Goal: Information Seeking & Learning: Check status

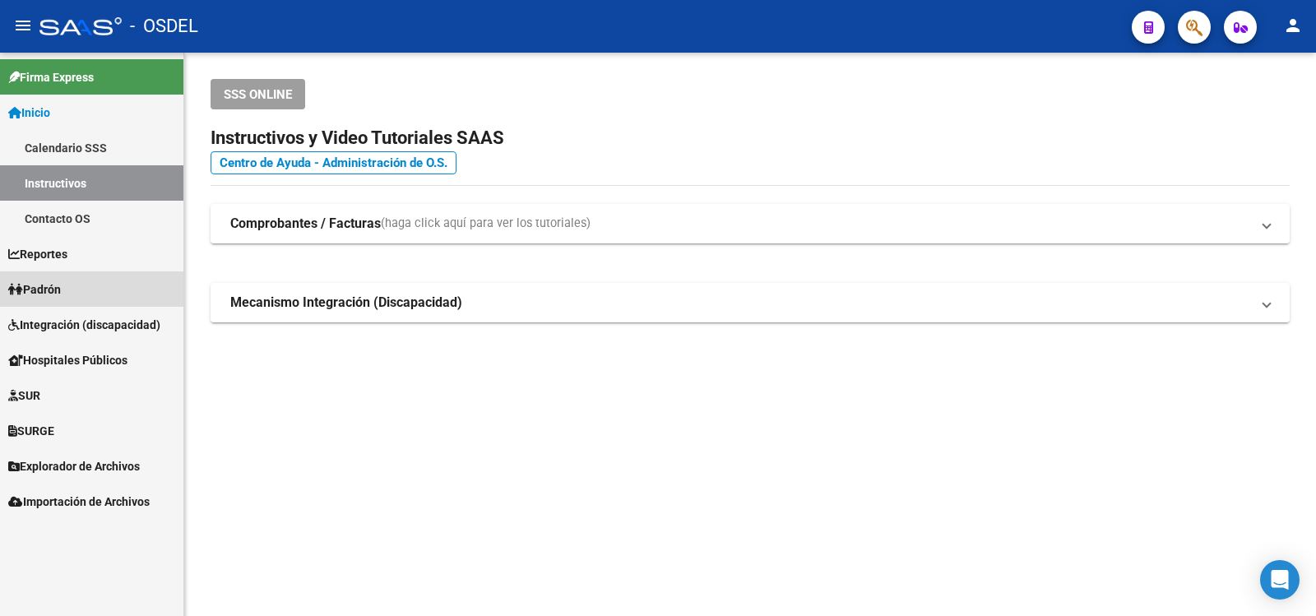
click at [52, 283] on span "Padrón" at bounding box center [34, 289] width 53 height 18
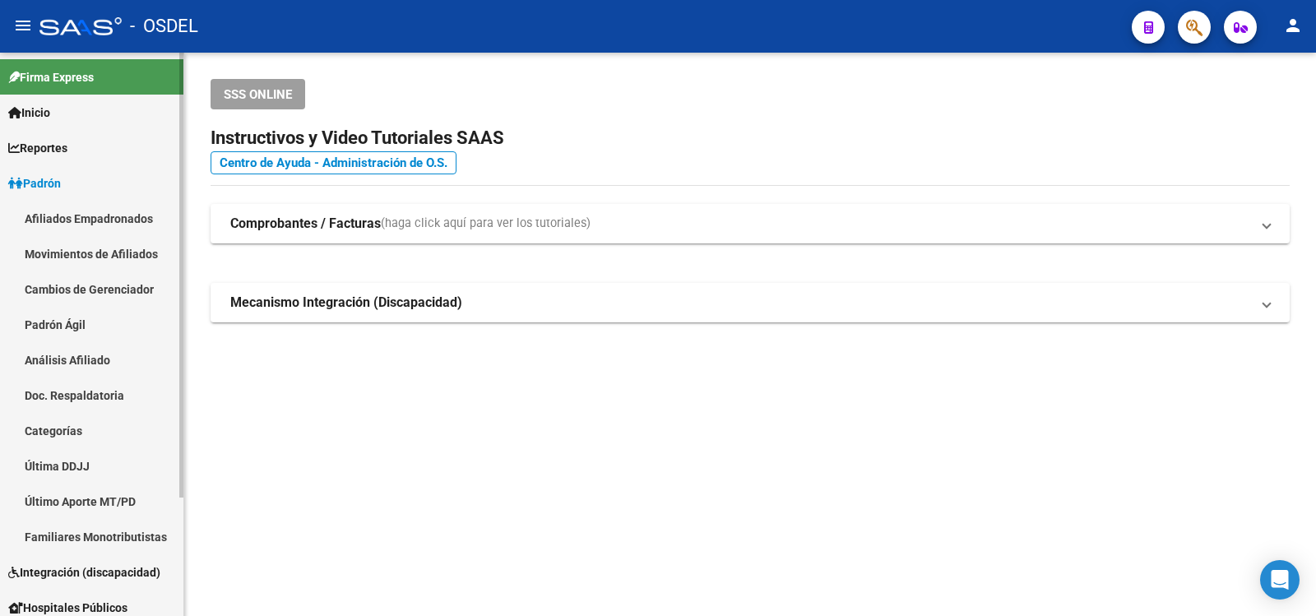
click at [62, 359] on link "Análisis Afiliado" at bounding box center [91, 359] width 183 height 35
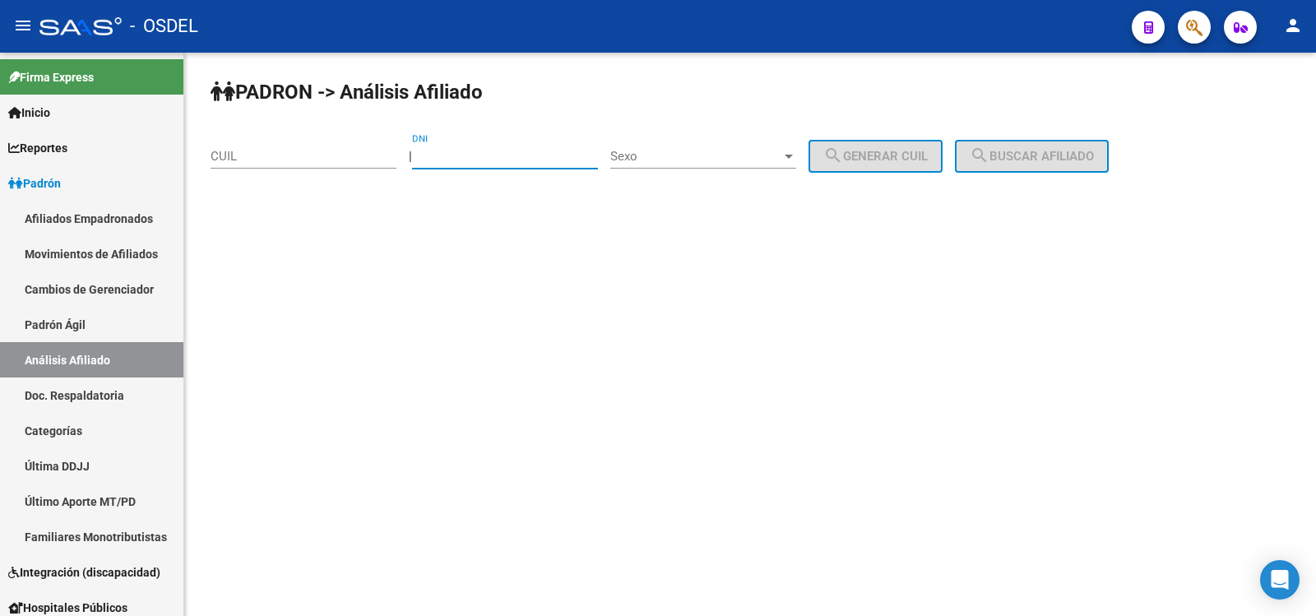
click at [465, 154] on input "DNI" at bounding box center [505, 156] width 186 height 15
type input "57921330"
click at [796, 153] on div at bounding box center [788, 156] width 15 height 13
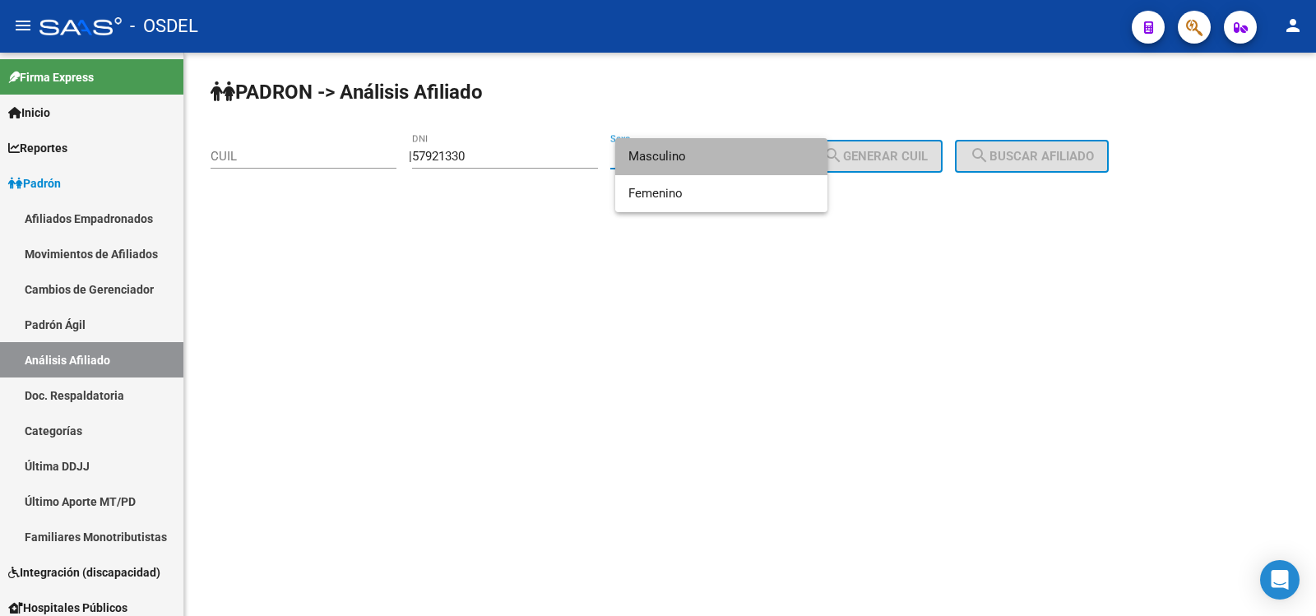
click at [677, 154] on span "Masculino" at bounding box center [721, 156] width 186 height 37
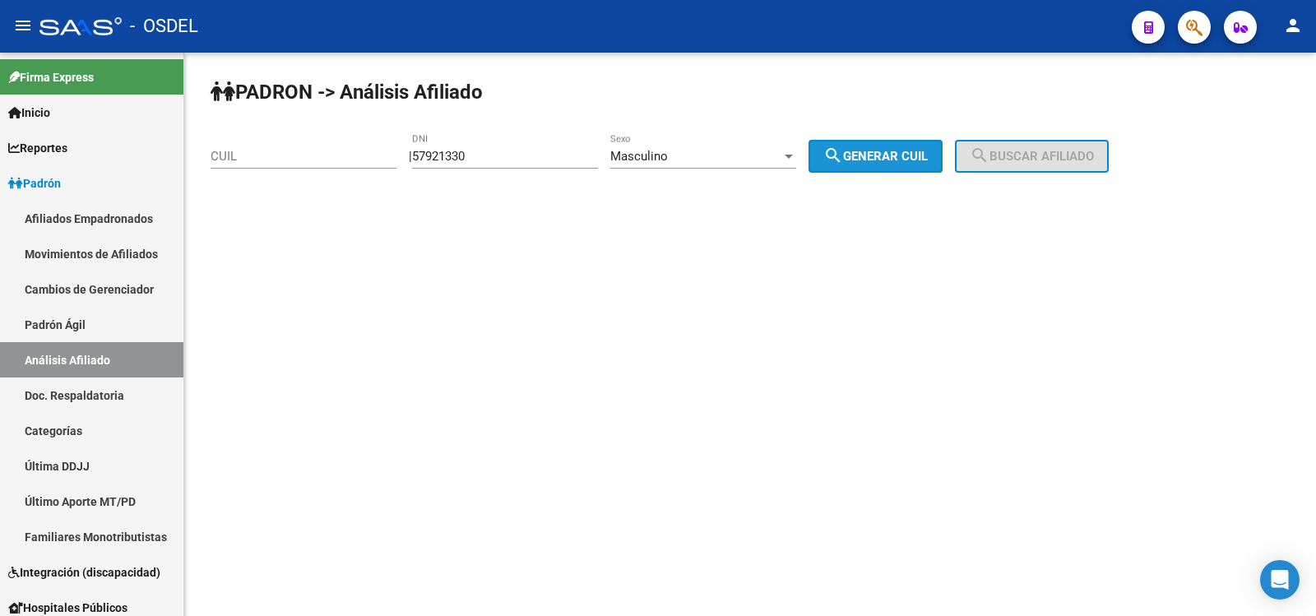
click at [925, 151] on span "search Generar CUIL" at bounding box center [875, 156] width 104 height 15
type input "20-57921330-3"
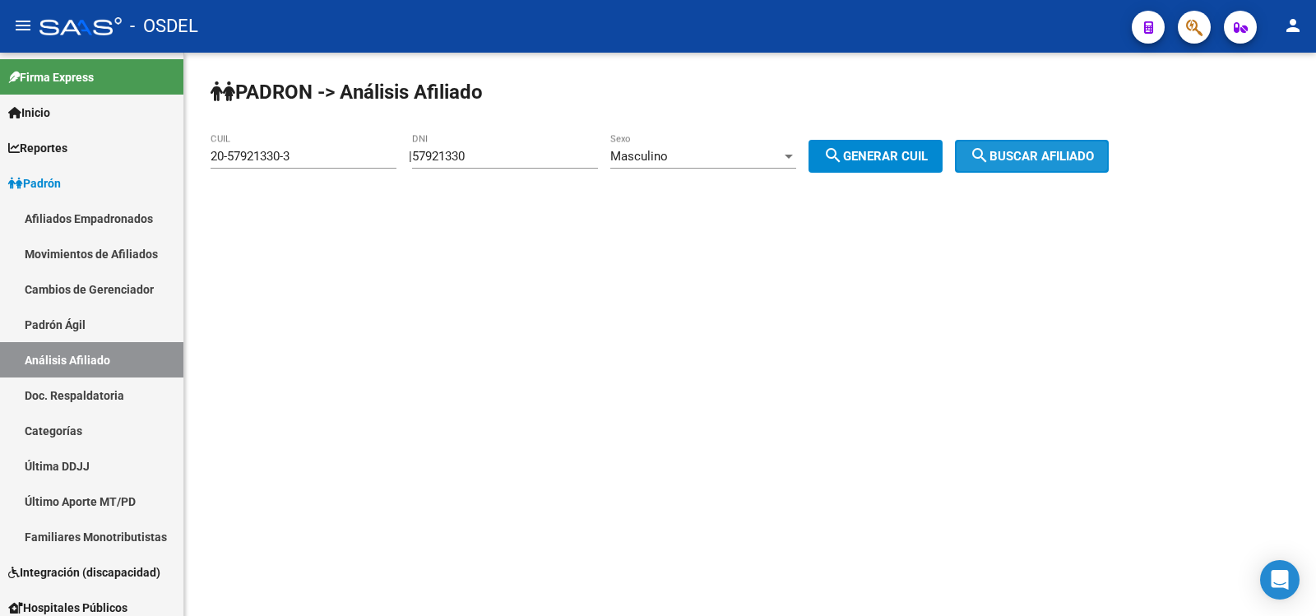
click at [1045, 151] on span "search Buscar afiliado" at bounding box center [1032, 156] width 124 height 15
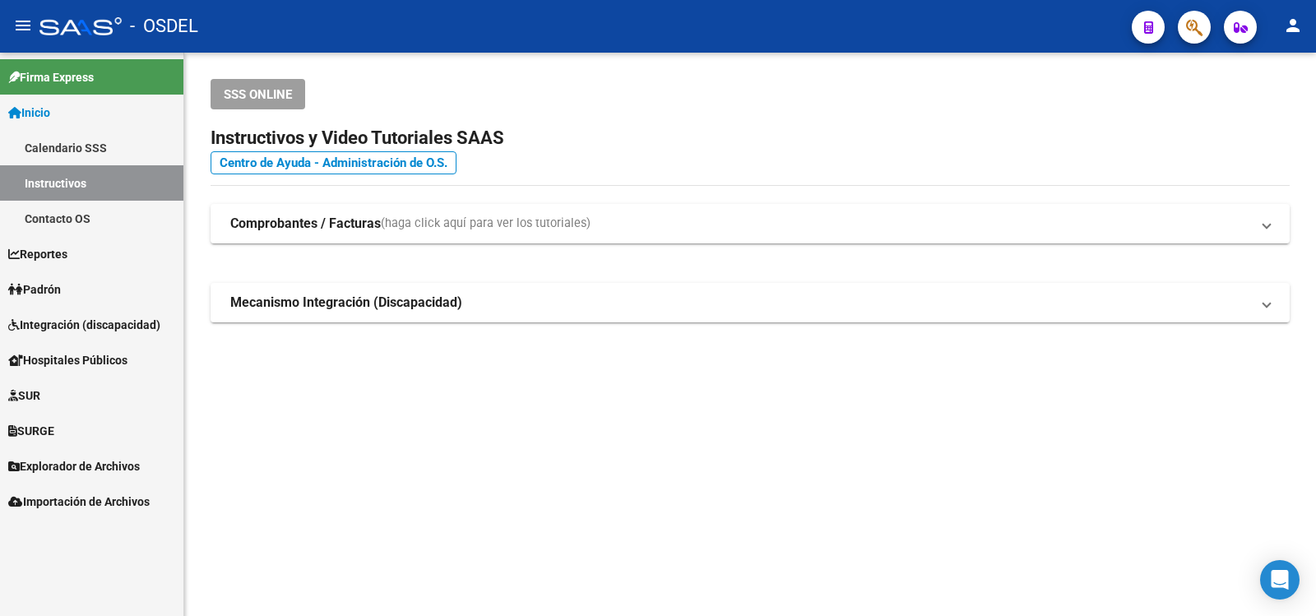
click at [43, 286] on span "Padrón" at bounding box center [34, 289] width 53 height 18
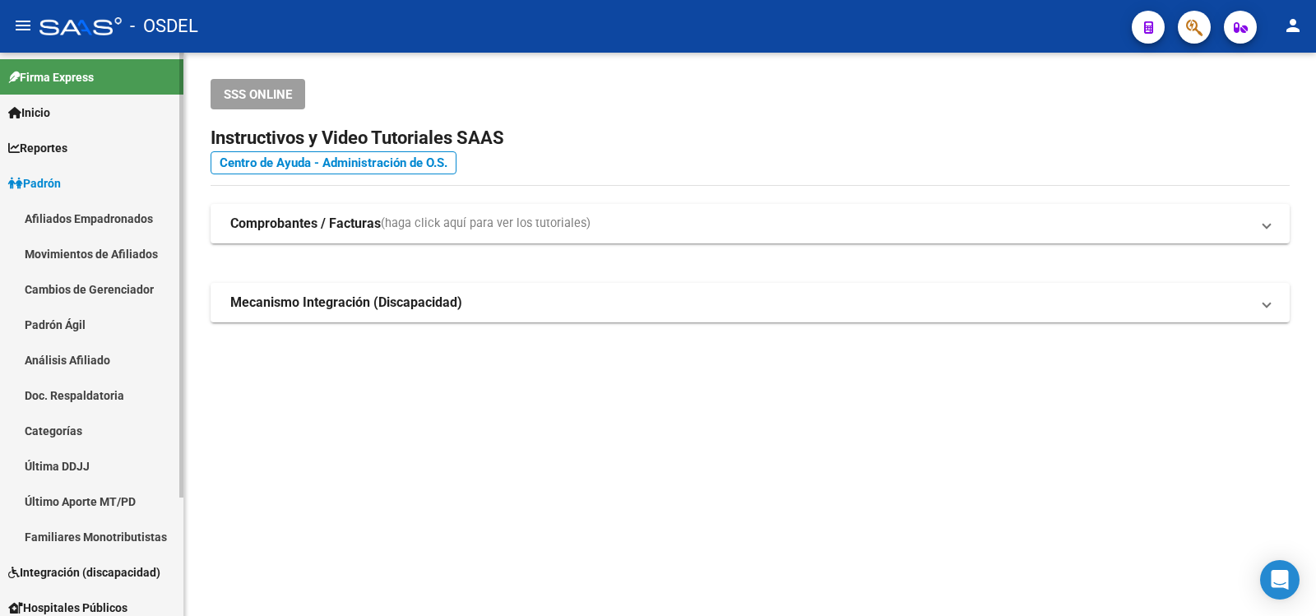
click at [52, 356] on link "Análisis Afiliado" at bounding box center [91, 359] width 183 height 35
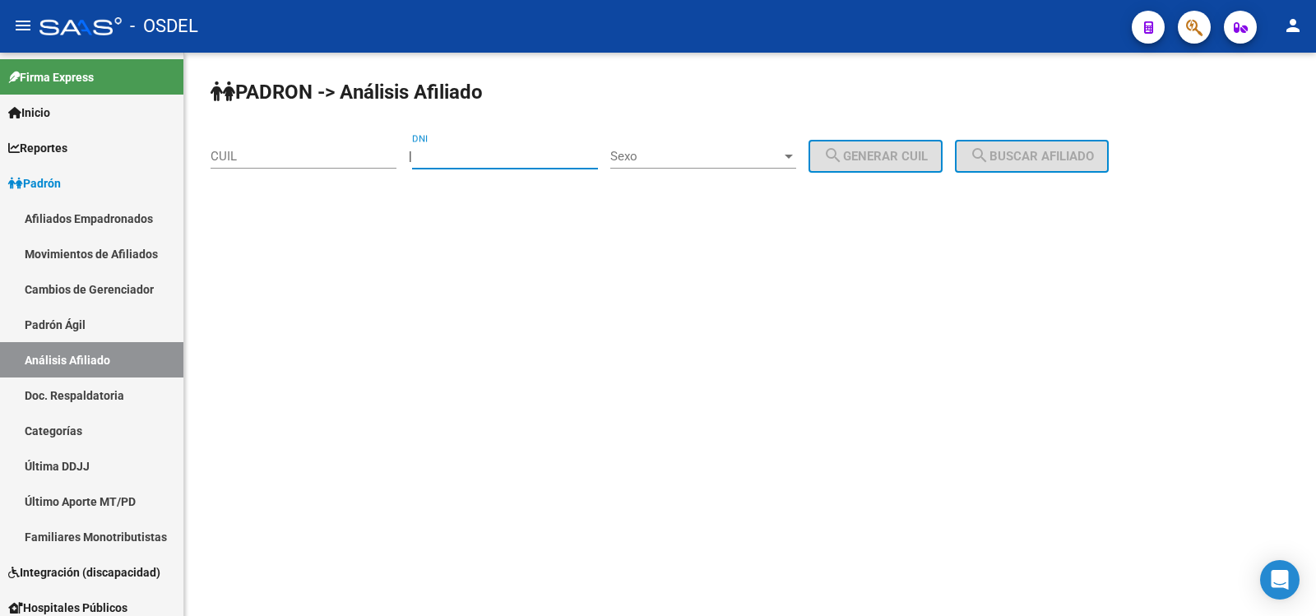
click at [474, 151] on input "DNI" at bounding box center [505, 156] width 186 height 15
type input "42820672"
click at [793, 156] on div at bounding box center [789, 157] width 8 height 4
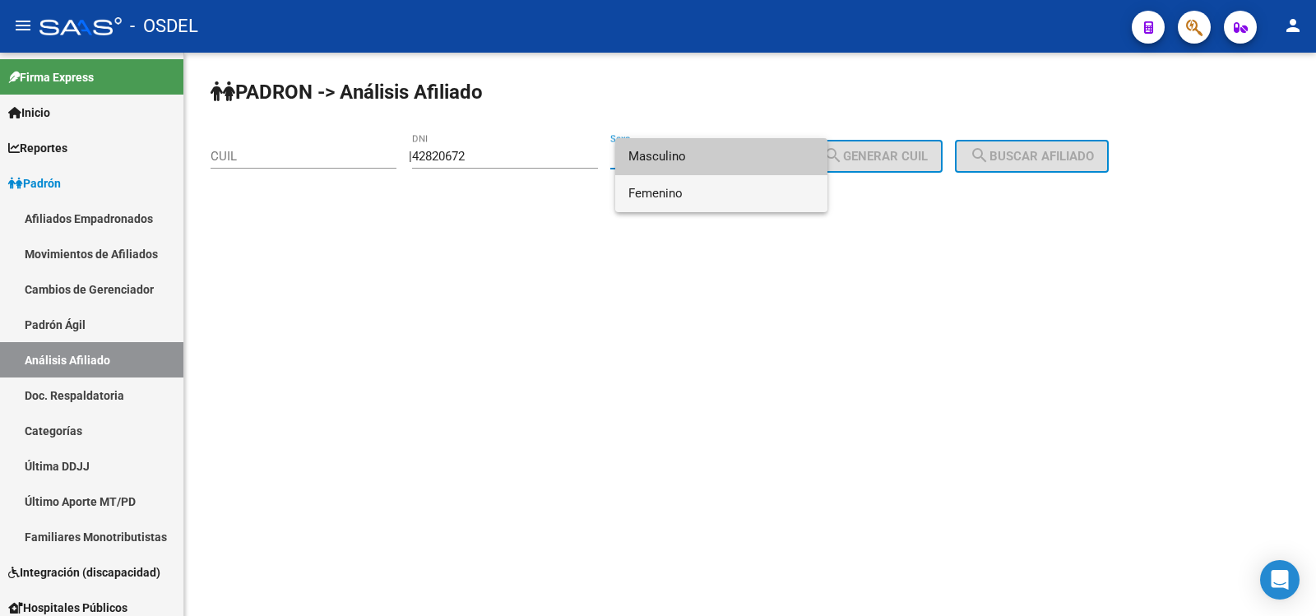
click at [660, 192] on span "Femenino" at bounding box center [721, 193] width 186 height 37
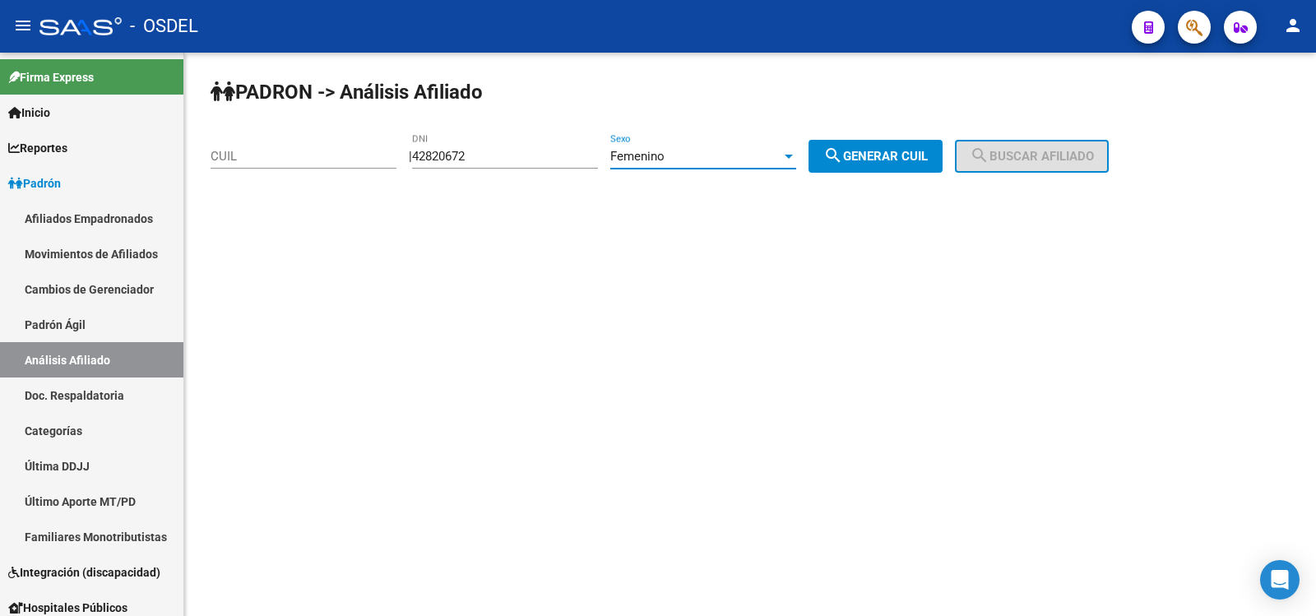
click at [909, 149] on span "search Generar CUIL" at bounding box center [875, 156] width 104 height 15
type input "27-42820672-5"
click at [1096, 148] on button "search Buscar afiliado" at bounding box center [1032, 156] width 154 height 33
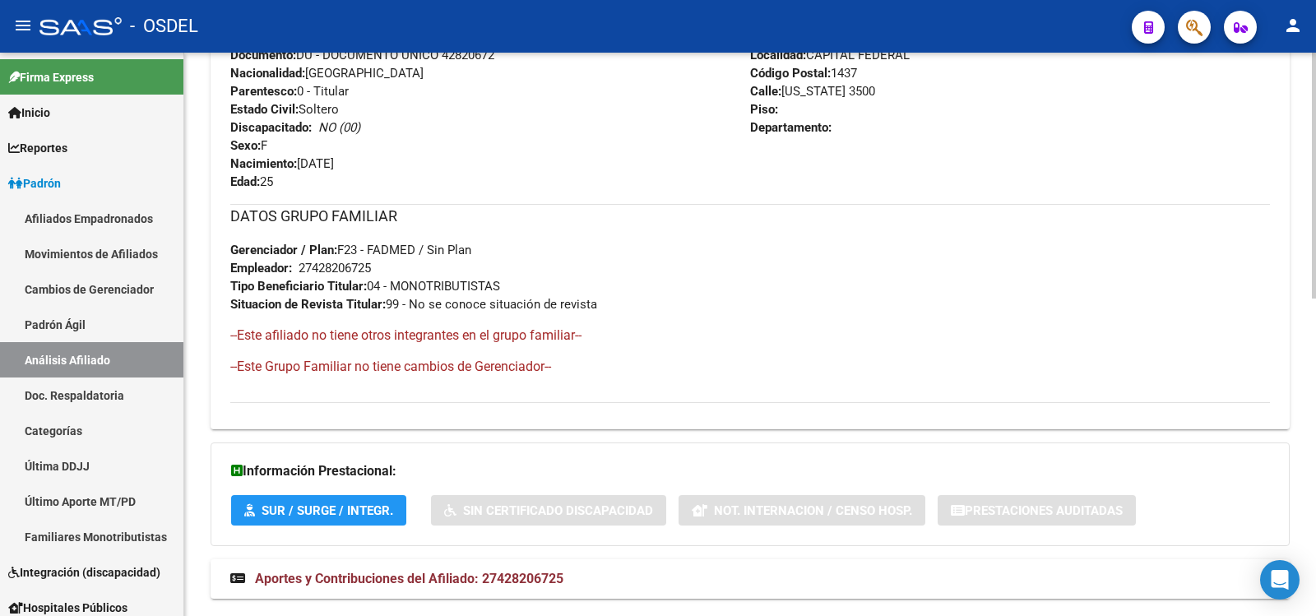
scroll to position [728, 0]
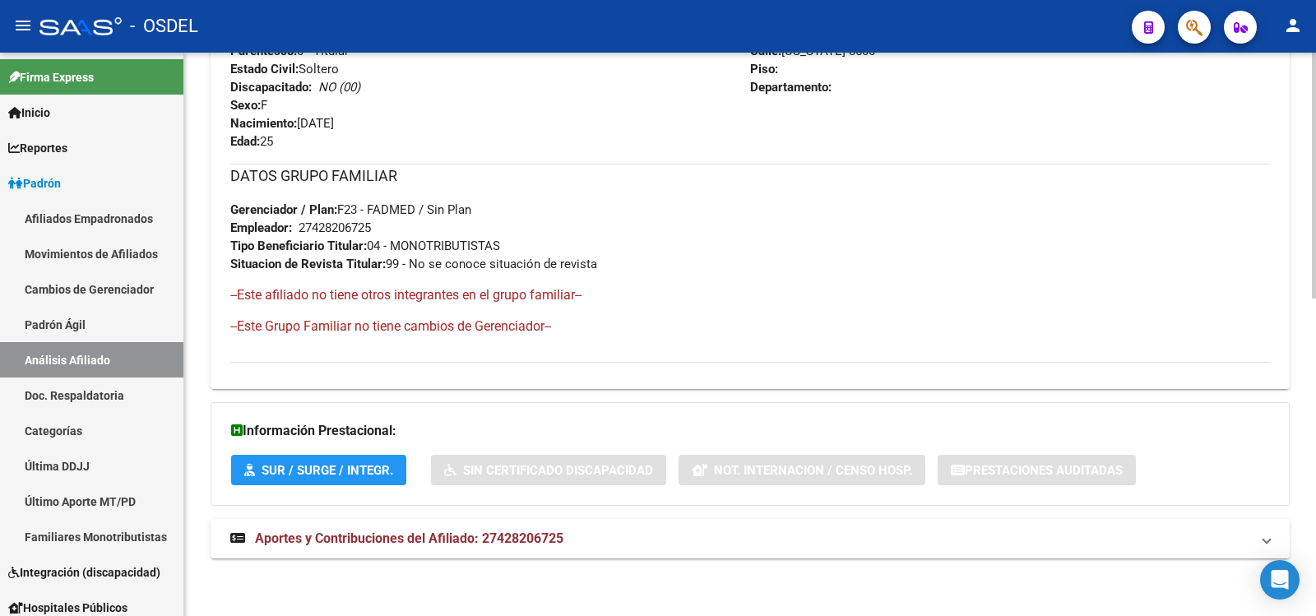
click at [394, 534] on span "Aportes y Contribuciones del Afiliado: 27428206725" at bounding box center [409, 539] width 308 height 16
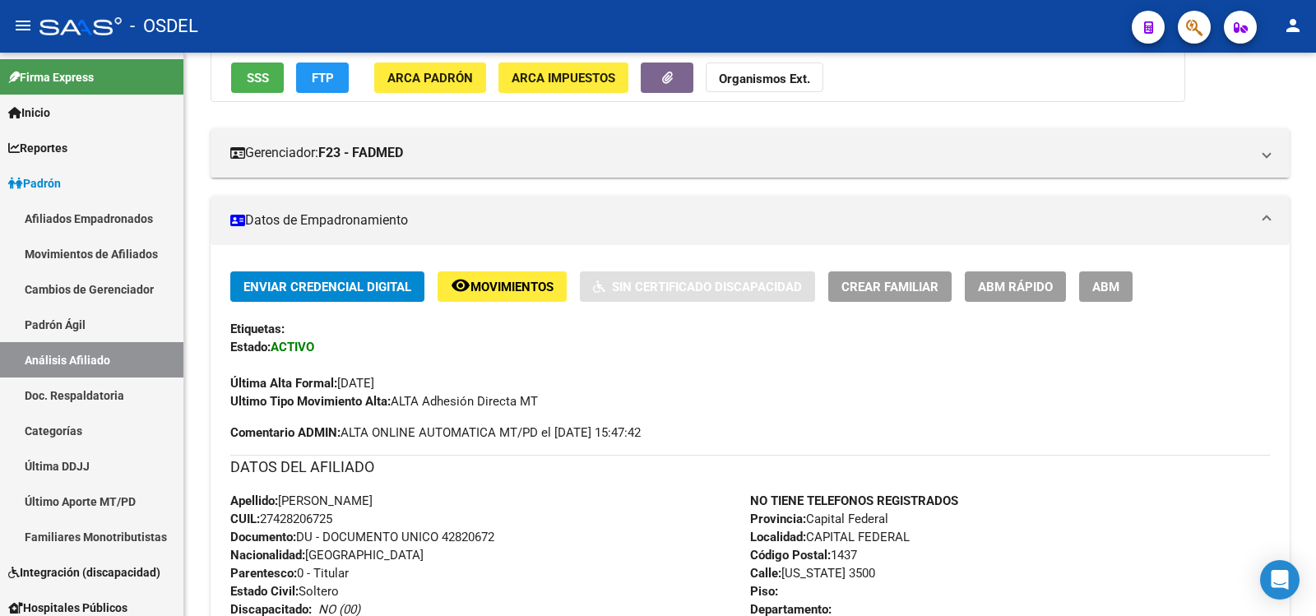
scroll to position [165, 0]
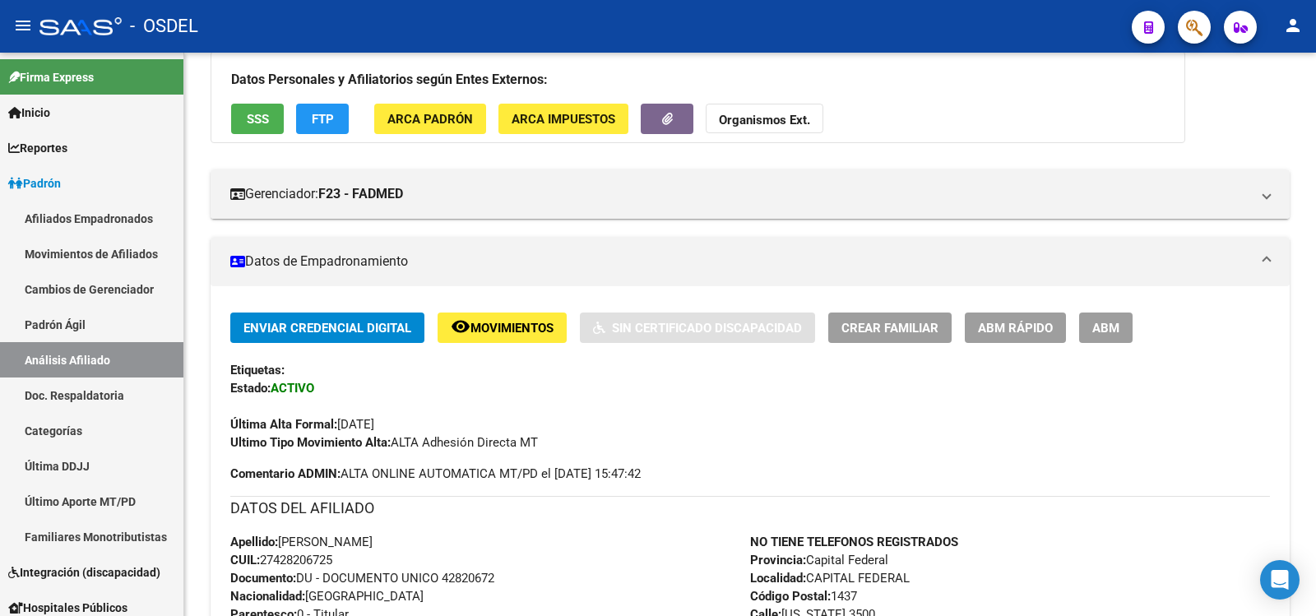
click at [1297, 23] on mat-icon "person" at bounding box center [1293, 26] width 20 height 20
click at [1265, 103] on button "exit_to_app Salir" at bounding box center [1259, 108] width 100 height 39
